Goal: Task Accomplishment & Management: Complete application form

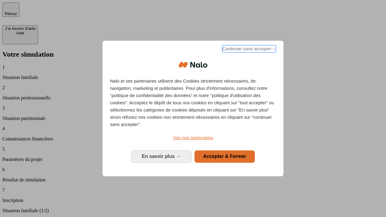
click at [248, 50] on span "Continuer sans accepter →" at bounding box center [249, 48] width 54 height 7
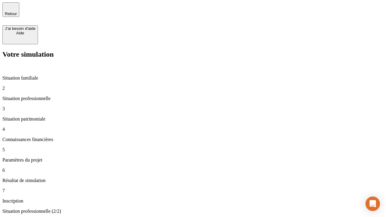
type input "30 000"
type input "1 000"
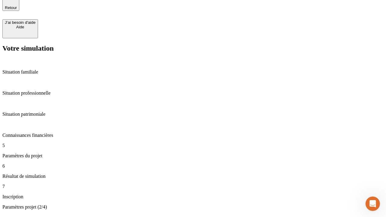
type input "40"
type input "200 000"
type input "640"
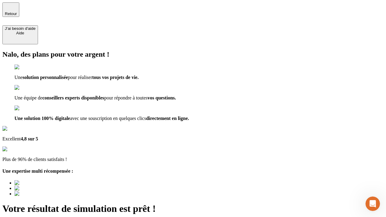
type input "[EMAIL_ADDRESS][DOMAIN_NAME]"
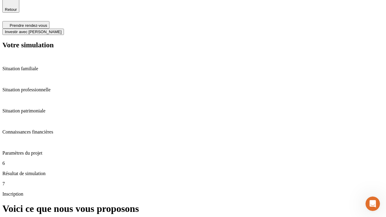
click at [61, 30] on span "Investir avec [PERSON_NAME]" at bounding box center [33, 32] width 57 height 5
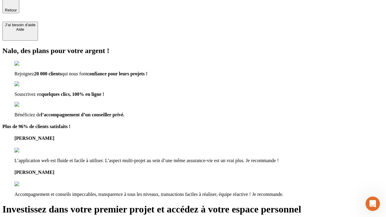
type input "[PERSON_NAME][EMAIL_ADDRESS][DOMAIN_NAME]"
